Goal: Communication & Community: Participate in discussion

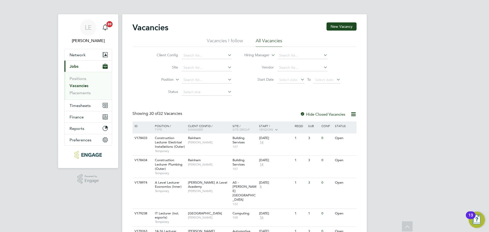
scroll to position [102, 0]
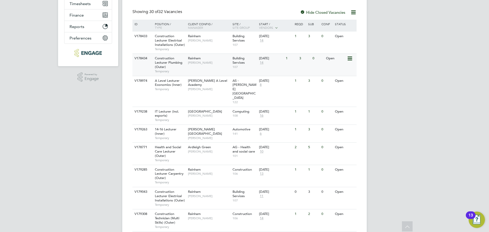
click at [205, 65] on div "Rainham [PERSON_NAME]" at bounding box center [209, 60] width 45 height 13
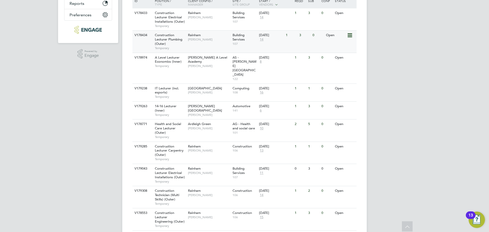
scroll to position [127, 0]
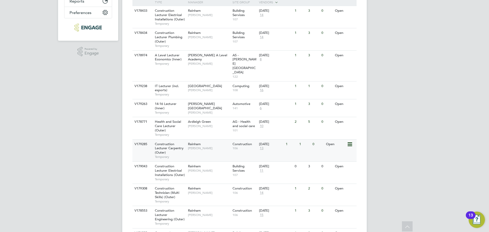
click at [208, 143] on div "V179285 Construction Lecturer Carpentry (Outer) Temporary Rainham [PERSON_NAME]…" at bounding box center [244, 150] width 224 height 22
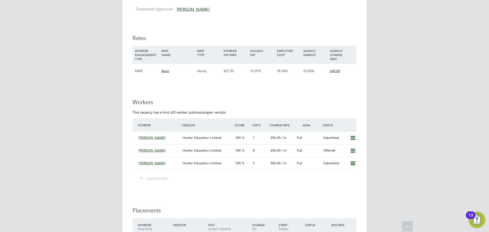
scroll to position [840, 0]
click at [351, 162] on icon at bounding box center [352, 163] width 6 height 4
click at [346, 173] on li "Remove" at bounding box center [345, 173] width 20 height 7
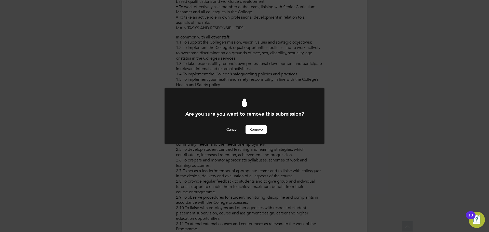
scroll to position [0, 0]
click at [260, 131] on button "Remove" at bounding box center [255, 129] width 21 height 8
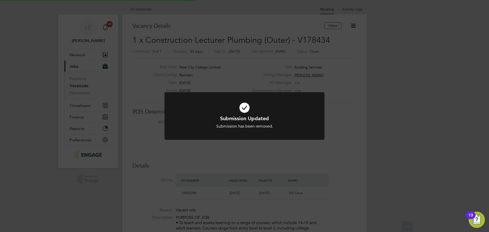
scroll to position [15, 36]
click at [158, 143] on div "Submission Updated Submission has been removed. Cancel Okay" at bounding box center [244, 116] width 489 height 232
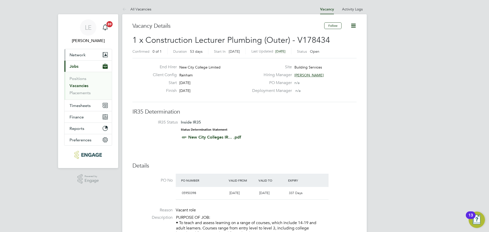
click at [77, 56] on span "Network" at bounding box center [77, 54] width 16 height 5
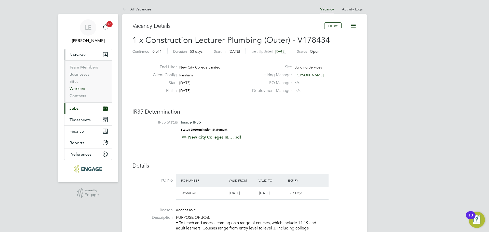
click at [77, 88] on link "Workers" at bounding box center [77, 88] width 16 height 5
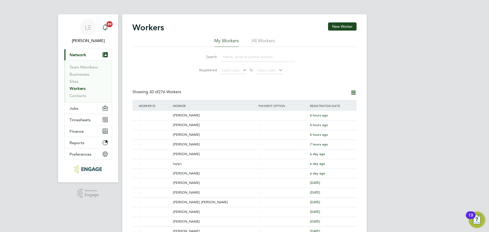
click at [236, 58] on input at bounding box center [257, 57] width 74 height 10
type input "[PERSON_NAME]"
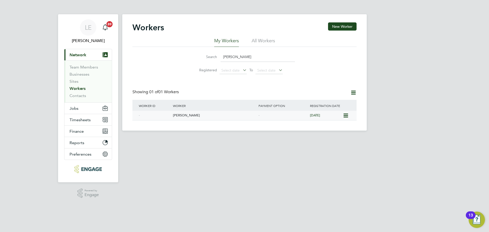
click at [245, 118] on div "[PERSON_NAME]" at bounding box center [215, 115] width 86 height 9
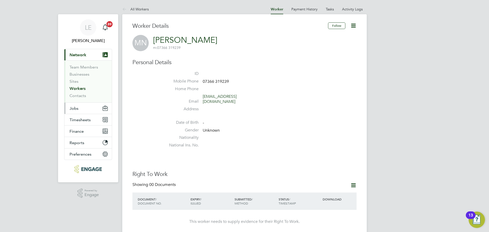
click at [75, 109] on span "Jobs" at bounding box center [73, 108] width 9 height 5
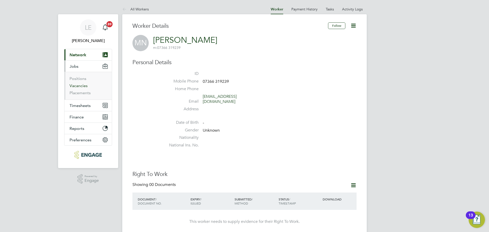
click at [76, 86] on link "Vacancies" at bounding box center [78, 85] width 18 height 5
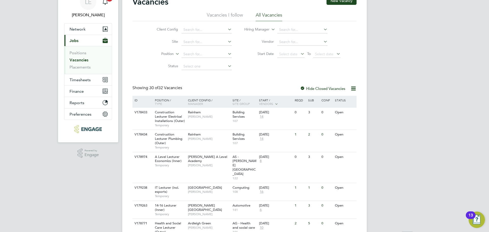
scroll to position [76, 0]
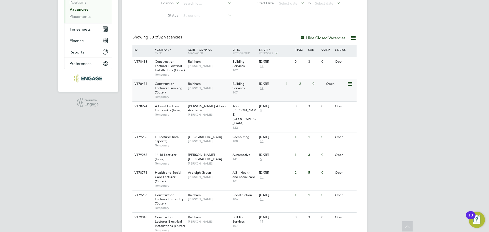
click at [215, 87] on span "[PERSON_NAME]" at bounding box center [209, 88] width 42 height 4
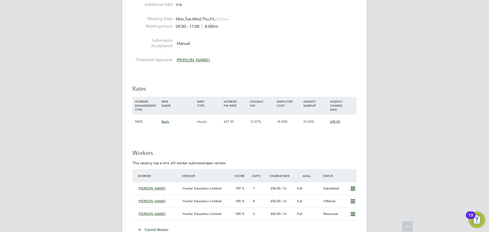
scroll to position [916, 0]
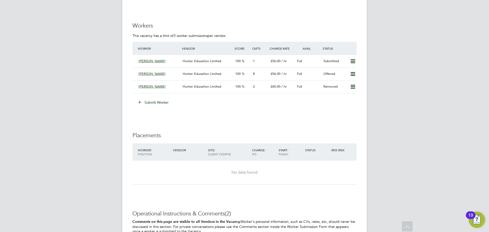
click at [149, 100] on button "Submit Worker" at bounding box center [153, 102] width 38 height 8
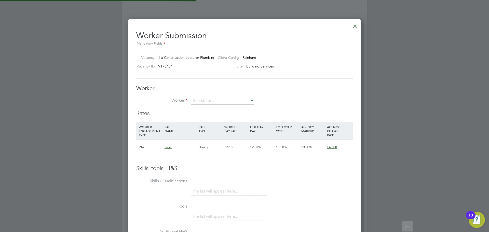
scroll to position [3, 3]
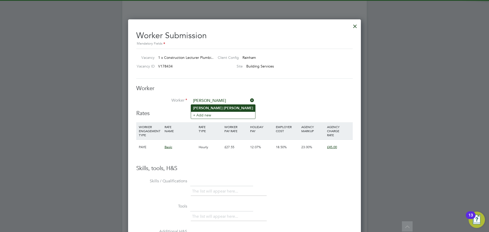
click at [194, 106] on b "Mike" at bounding box center [208, 108] width 30 height 4
type input "Mike Nevitt"
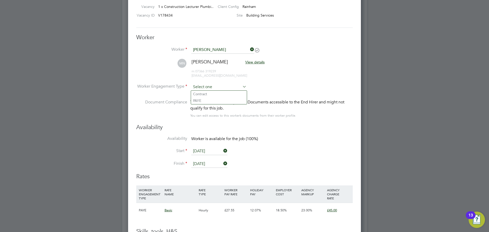
click at [219, 83] on input at bounding box center [218, 87] width 55 height 8
click at [215, 92] on li "Contract" at bounding box center [219, 94] width 56 height 7
type input "Contract"
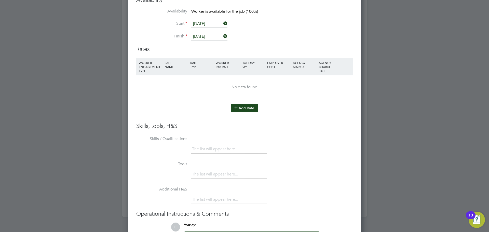
click at [235, 109] on icon at bounding box center [236, 108] width 4 height 4
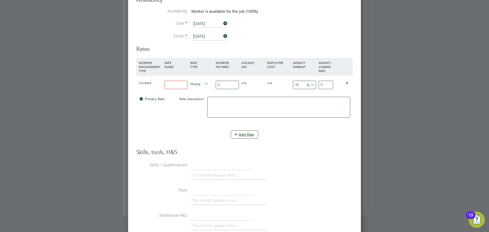
click at [178, 86] on input at bounding box center [175, 85] width 23 height 8
type input "Basic"
drag, startPoint x: 220, startPoint y: 84, endPoint x: 202, endPoint y: 86, distance: 18.6
click at [202, 86] on div "Contract Basic Hourly 0 0 n/a 0 n/a 18 0 % 0" at bounding box center [244, 84] width 216 height 19
type input "4"
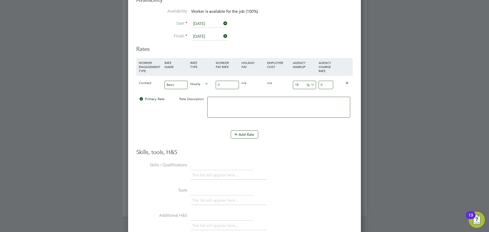
type input "4.72"
type input "45"
type input "53.1"
type input "45"
drag, startPoint x: 330, startPoint y: 84, endPoint x: 313, endPoint y: 83, distance: 17.1
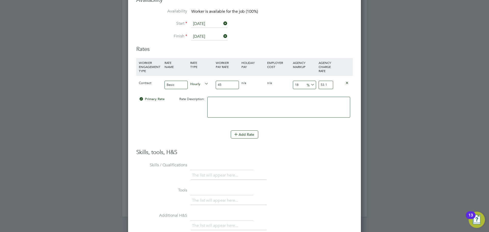
click at [313, 83] on div "Contract Basic Hourly 45 0 n/a 0 n/a 18 8.1 % 53.1" at bounding box center [244, 84] width 216 height 19
type input "-88.88888888888889"
type input "5"
type input "24.444444444444443"
type input "56"
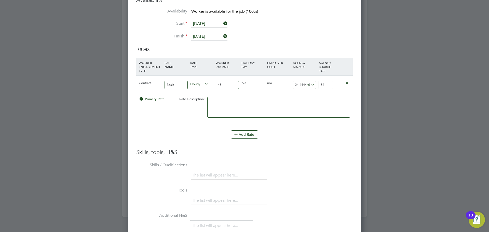
click at [230, 86] on input "45" at bounding box center [227, 85] width 23 height 8
type input "4"
type input "4.977777777777778"
type input "46"
type input "57.24444444444445"
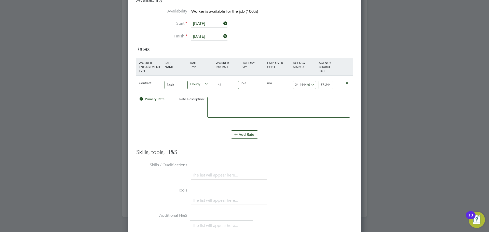
type input "46"
drag, startPoint x: 320, startPoint y: 83, endPoint x: 336, endPoint y: 83, distance: 15.8
click at [336, 83] on div "Contract Basic Hourly 46 0 n/a 0 n/a 24.444444444444443 11.24444444444445 % 57.…" at bounding box center [244, 84] width 216 height 19
type input "-89.1304347826087"
type input "5"
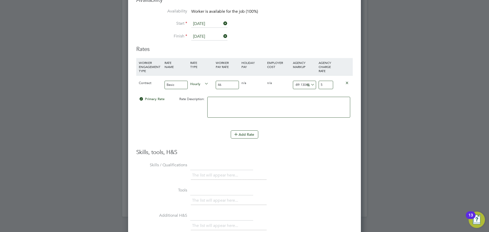
type input "23.91304347826087"
type input "57"
click at [299, 160] on div "Skills, tools, H&S Skills / Qualifications The list will appear here... Tools T…" at bounding box center [244, 218] width 216 height 138
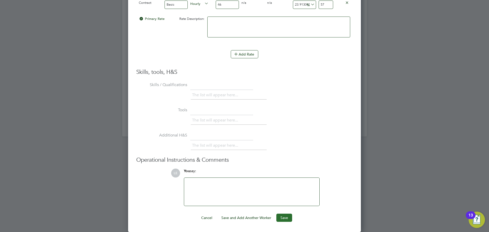
click at [290, 218] on button "Save" at bounding box center [284, 218] width 16 height 8
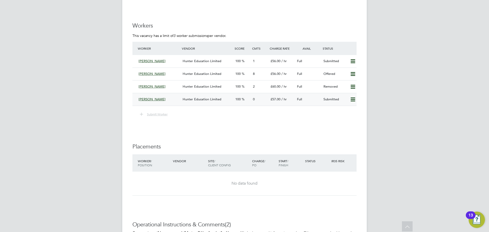
click at [178, 100] on div "Mike Nevitt" at bounding box center [158, 99] width 44 height 8
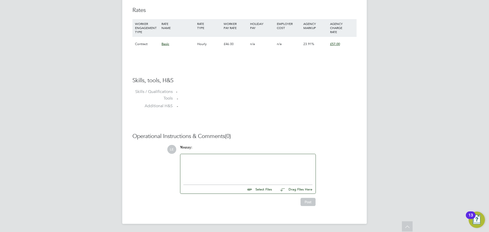
click at [196, 165] on div at bounding box center [247, 168] width 129 height 22
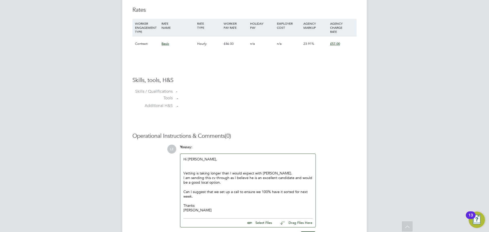
click at [255, 222] on input "file" at bounding box center [274, 221] width 76 height 7
type input "C:\fakepath\CV Mike.docx"
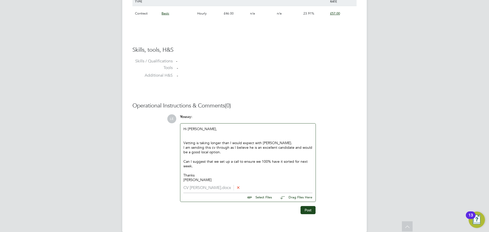
scroll to position [386, 0]
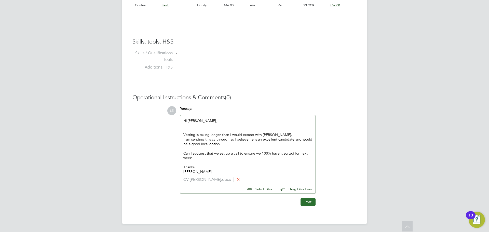
click at [304, 202] on button "Post" at bounding box center [307, 202] width 15 height 8
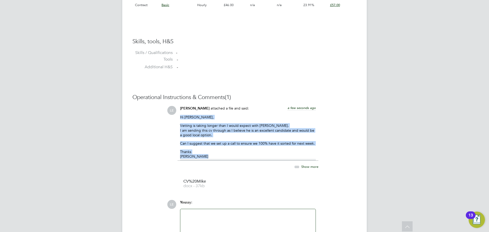
drag, startPoint x: 180, startPoint y: 116, endPoint x: 198, endPoint y: 159, distance: 46.5
click at [198, 159] on div "Laurence Elkington attached a file and said: a few seconds ago Hi Ian, Vetting …" at bounding box center [247, 149] width 141 height 86
copy div "Hi Ian, Vetting is taking longer than I would expect with Bishop. I am sending …"
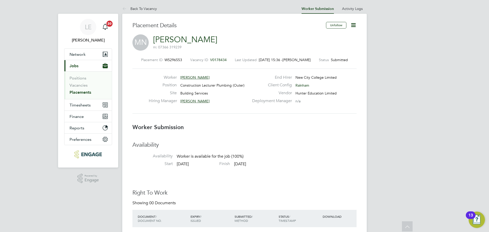
scroll to position [0, 0]
click at [83, 65] on button "Current page: Jobs" at bounding box center [87, 66] width 47 height 11
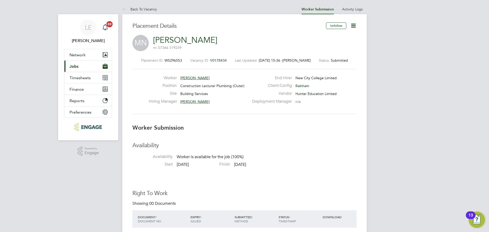
click at [81, 65] on button "Current page: Jobs" at bounding box center [87, 66] width 47 height 11
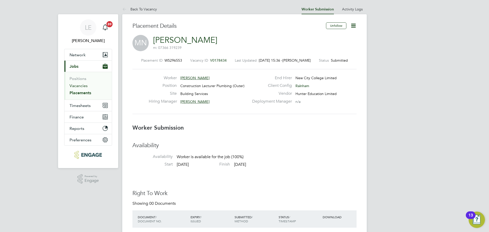
click at [80, 83] on link "Vacancies" at bounding box center [78, 85] width 18 height 5
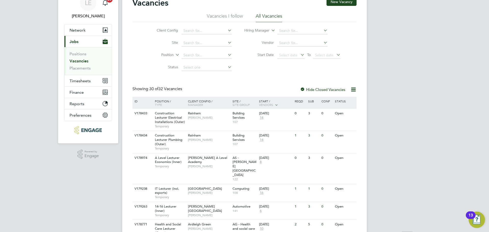
scroll to position [76, 0]
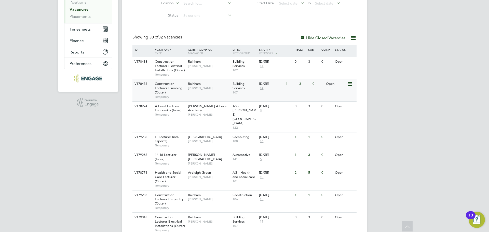
click at [213, 96] on div "V178434 Construction Lecturer Plumbing (Outer) Temporary Rainham Ian Rist Build…" at bounding box center [244, 90] width 224 height 22
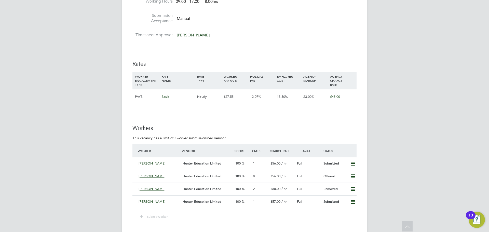
scroll to position [891, 0]
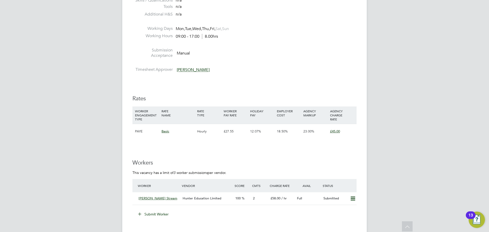
scroll to position [840, 0]
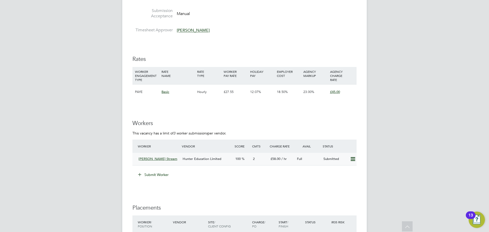
click at [174, 159] on div "[PERSON_NAME] Stream" at bounding box center [158, 159] width 44 height 8
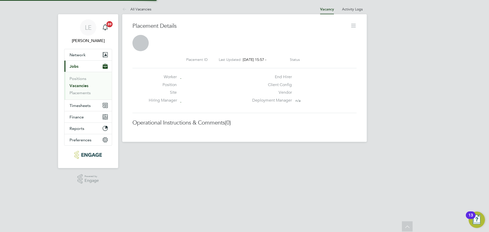
scroll to position [8, 101]
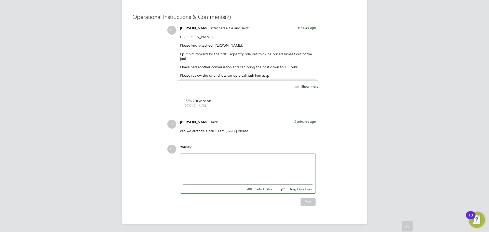
click at [200, 157] on div at bounding box center [247, 168] width 135 height 28
click at [201, 165] on div at bounding box center [247, 168] width 129 height 22
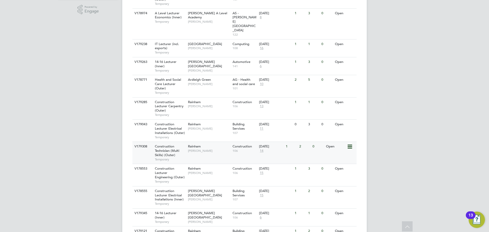
scroll to position [178, 0]
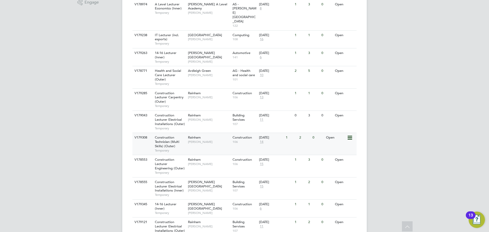
click at [206, 136] on div "V179308 Construction Technician (Multi Skills) (Outer) Temporary Rainham Ian Ri…" at bounding box center [244, 144] width 224 height 22
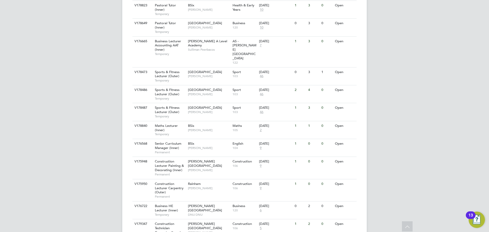
scroll to position [560, 0]
click at [174, 221] on span "Construction Technician Carpentry (Inner)" at bounding box center [168, 227] width 26 height 13
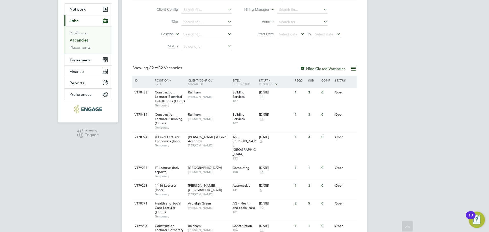
scroll to position [0, 0]
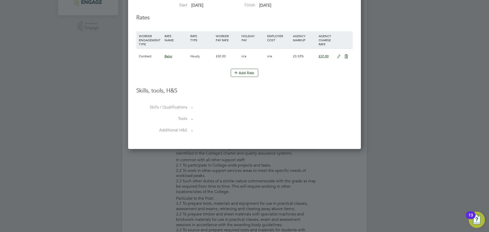
click at [223, 168] on div at bounding box center [244, 116] width 489 height 232
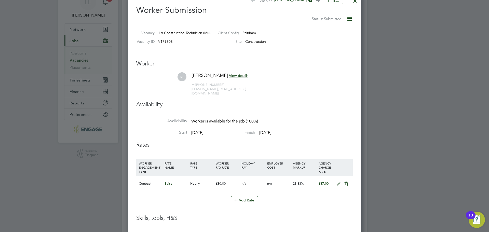
scroll to position [24, 0]
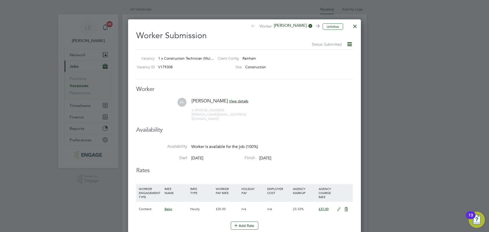
click at [353, 27] on div at bounding box center [354, 24] width 9 height 9
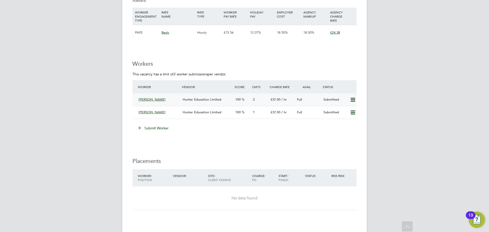
click at [172, 98] on div "David Lawrence" at bounding box center [158, 99] width 44 height 8
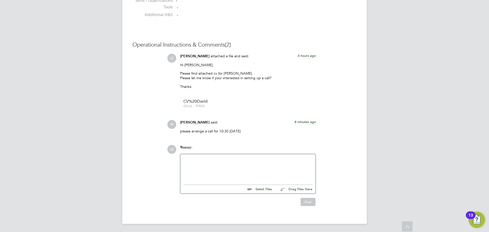
click at [214, 156] on div at bounding box center [247, 168] width 135 height 28
click at [211, 164] on div at bounding box center [247, 168] width 129 height 22
click at [237, 164] on div "Are you not wanting to interviewe Trevor as well?" at bounding box center [247, 164] width 129 height 5
click at [309, 200] on button "Post" at bounding box center [307, 202] width 15 height 8
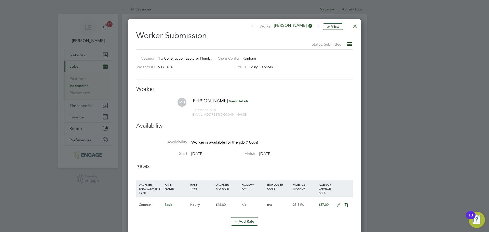
click at [355, 25] on div at bounding box center [354, 24] width 9 height 9
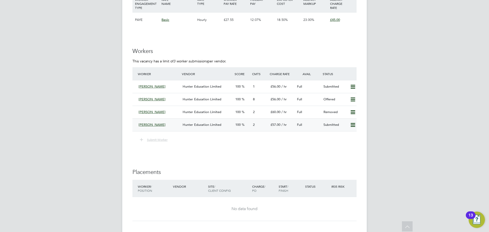
click at [171, 122] on div "[PERSON_NAME]" at bounding box center [158, 125] width 44 height 8
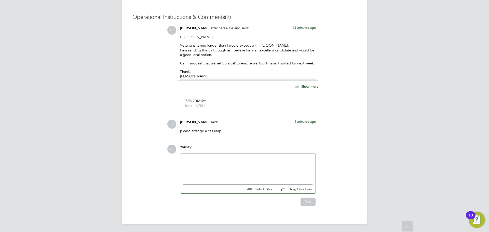
click at [192, 159] on div at bounding box center [247, 168] width 129 height 22
click at [302, 202] on button "Post" at bounding box center [307, 201] width 15 height 8
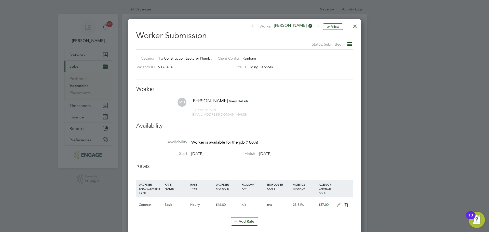
click at [356, 25] on div at bounding box center [354, 24] width 9 height 9
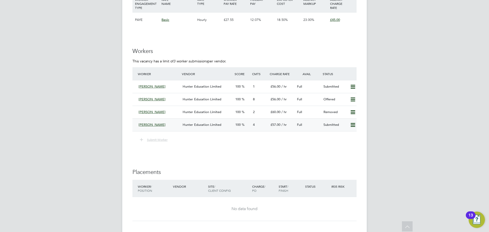
click at [169, 127] on div "[PERSON_NAME]" at bounding box center [158, 125] width 44 height 8
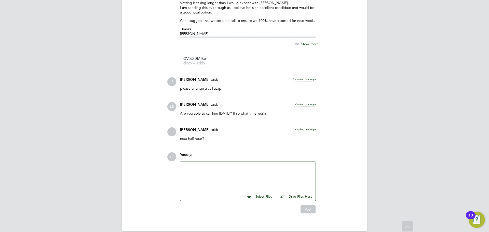
click at [197, 170] on div at bounding box center [247, 175] width 129 height 22
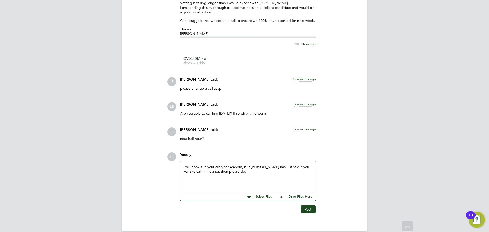
click at [309, 212] on button "Post" at bounding box center [307, 209] width 15 height 8
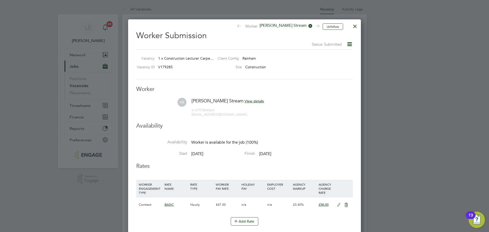
click at [354, 26] on div at bounding box center [354, 24] width 9 height 9
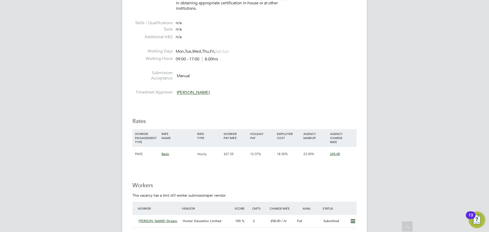
scroll to position [837, 0]
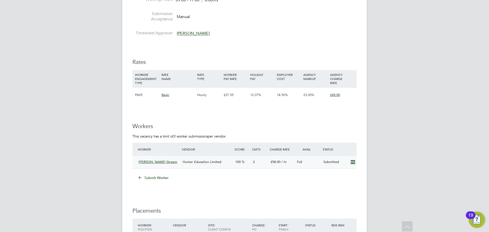
click at [169, 162] on div "[PERSON_NAME] Stream" at bounding box center [158, 162] width 44 height 8
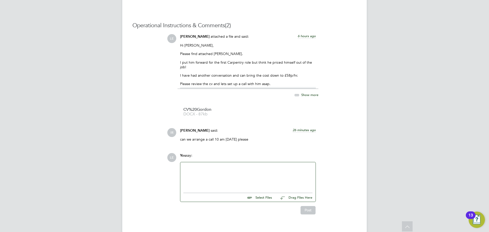
click at [199, 182] on div at bounding box center [247, 176] width 129 height 22
click at [310, 210] on button "Post" at bounding box center [307, 210] width 15 height 8
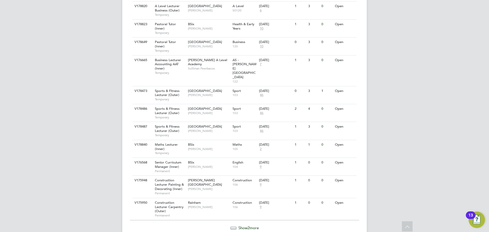
scroll to position [541, 0]
click at [250, 225] on span "Show 2 more" at bounding box center [248, 227] width 20 height 5
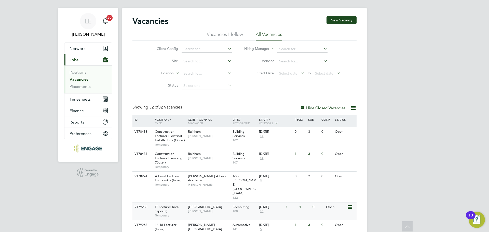
scroll to position [6, 0]
click at [88, 88] on link "Placements" at bounding box center [79, 86] width 21 height 5
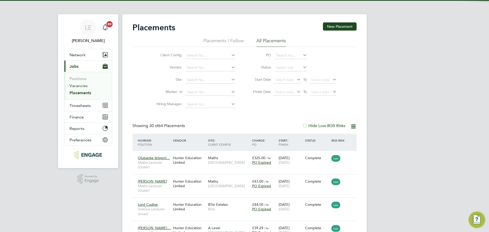
click at [86, 87] on link "Vacancies" at bounding box center [78, 85] width 18 height 5
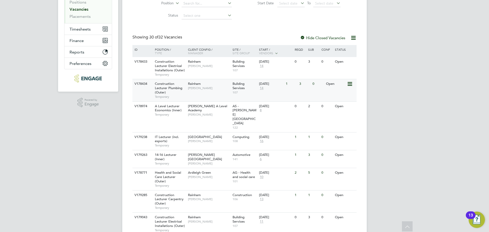
click at [217, 87] on span "[PERSON_NAME]" at bounding box center [209, 88] width 42 height 4
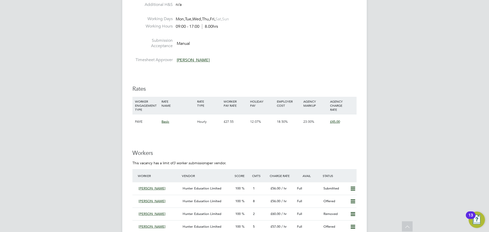
scroll to position [891, 0]
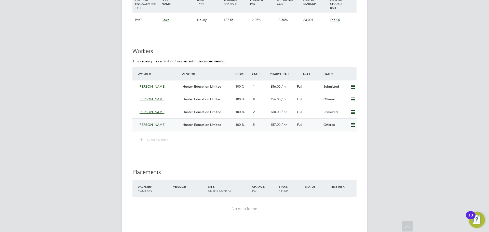
click at [262, 124] on div "5" at bounding box center [260, 125] width 18 height 8
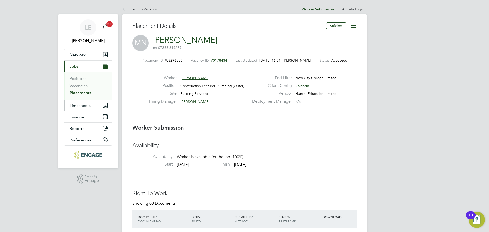
click at [84, 103] on span "Timesheets" at bounding box center [79, 105] width 21 height 5
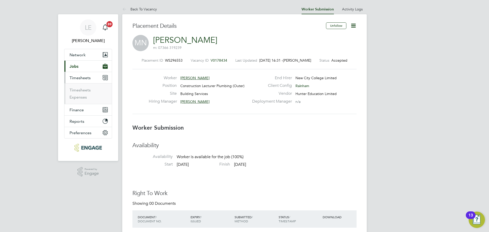
click at [84, 93] on li "Timesheets" at bounding box center [88, 91] width 38 height 7
click at [84, 92] on link "Timesheets" at bounding box center [79, 90] width 21 height 5
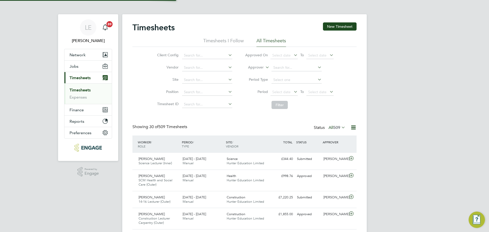
scroll to position [13, 44]
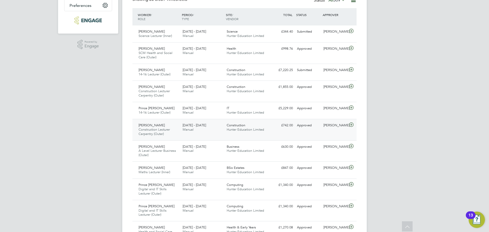
click at [215, 126] on div "7 - 13 Jul 2025 Manual" at bounding box center [202, 127] width 44 height 13
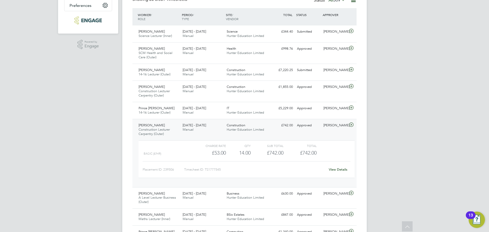
click at [215, 126] on div "7 - 13 Jul 2025 Manual" at bounding box center [202, 127] width 44 height 13
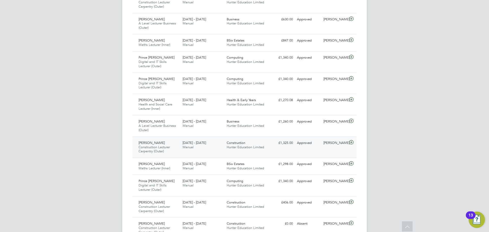
click at [217, 152] on div "Colin Hughes Construction Lecturer Carpentry (Outer) 30 Jun - 6 Jul 2025 30 Jun…" at bounding box center [244, 146] width 224 height 21
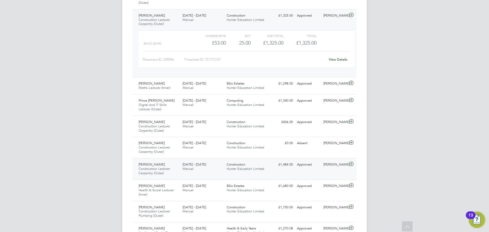
click at [215, 166] on div "23 - 29 Jun 2025 Manual" at bounding box center [202, 166] width 44 height 13
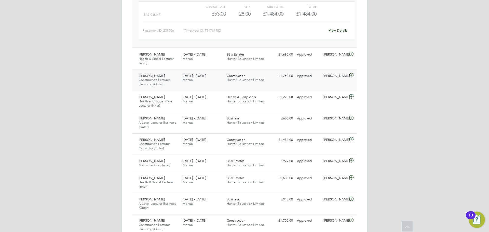
click at [209, 76] on div "23 - 29 Jun 2025 Manual" at bounding box center [202, 78] width 44 height 13
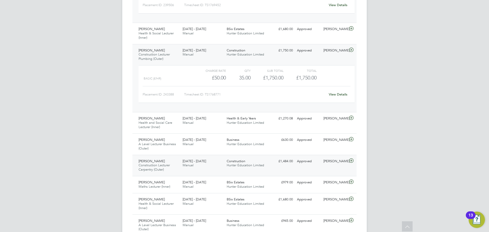
click at [206, 161] on span "16 - 22 Jun 2025" at bounding box center [193, 161] width 23 height 4
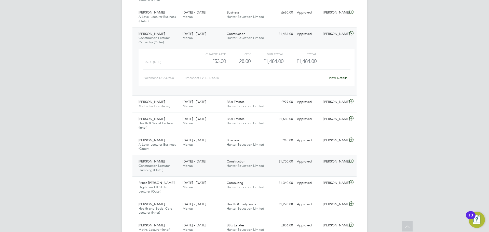
click at [210, 163] on div "16 - 22 Jun 2025 Manual" at bounding box center [202, 163] width 44 height 13
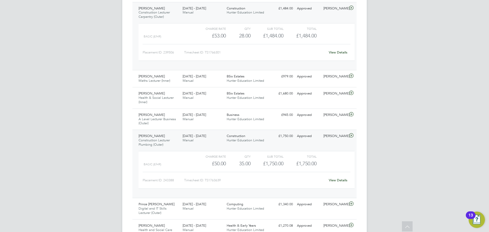
click at [223, 142] on div "16 - 22 Jun 2025 Manual" at bounding box center [202, 138] width 44 height 13
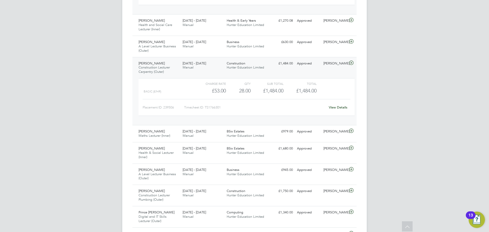
scroll to position [674, 0]
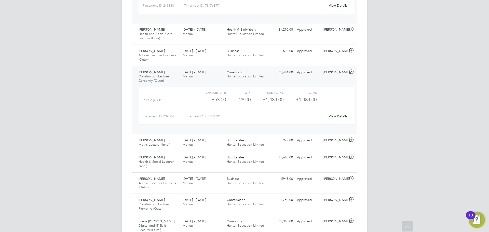
click at [219, 81] on div "16 - 22 Jun 2025 Manual" at bounding box center [202, 74] width 44 height 13
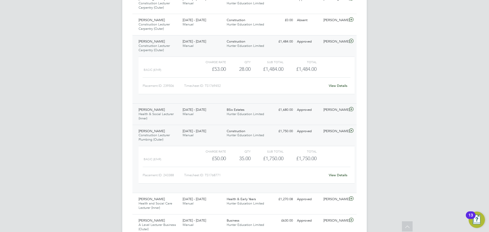
scroll to position [496, 0]
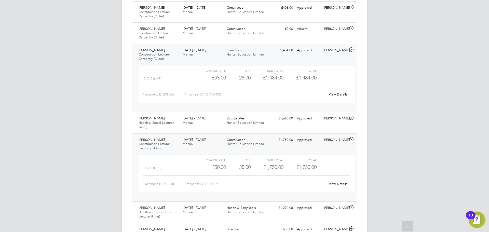
click at [350, 139] on icon at bounding box center [351, 139] width 6 height 4
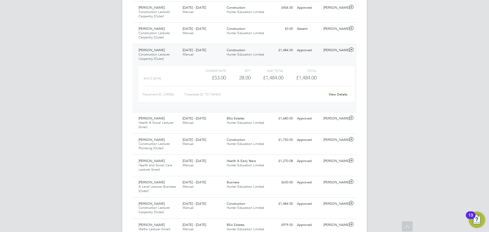
click at [352, 49] on icon at bounding box center [351, 50] width 6 height 4
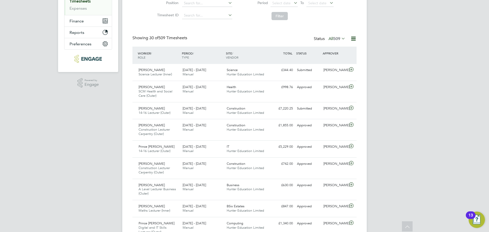
scroll to position [0, 0]
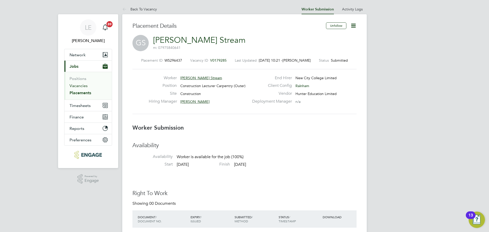
click at [74, 86] on link "Vacancies" at bounding box center [78, 85] width 18 height 5
